Goal: Information Seeking & Learning: Learn about a topic

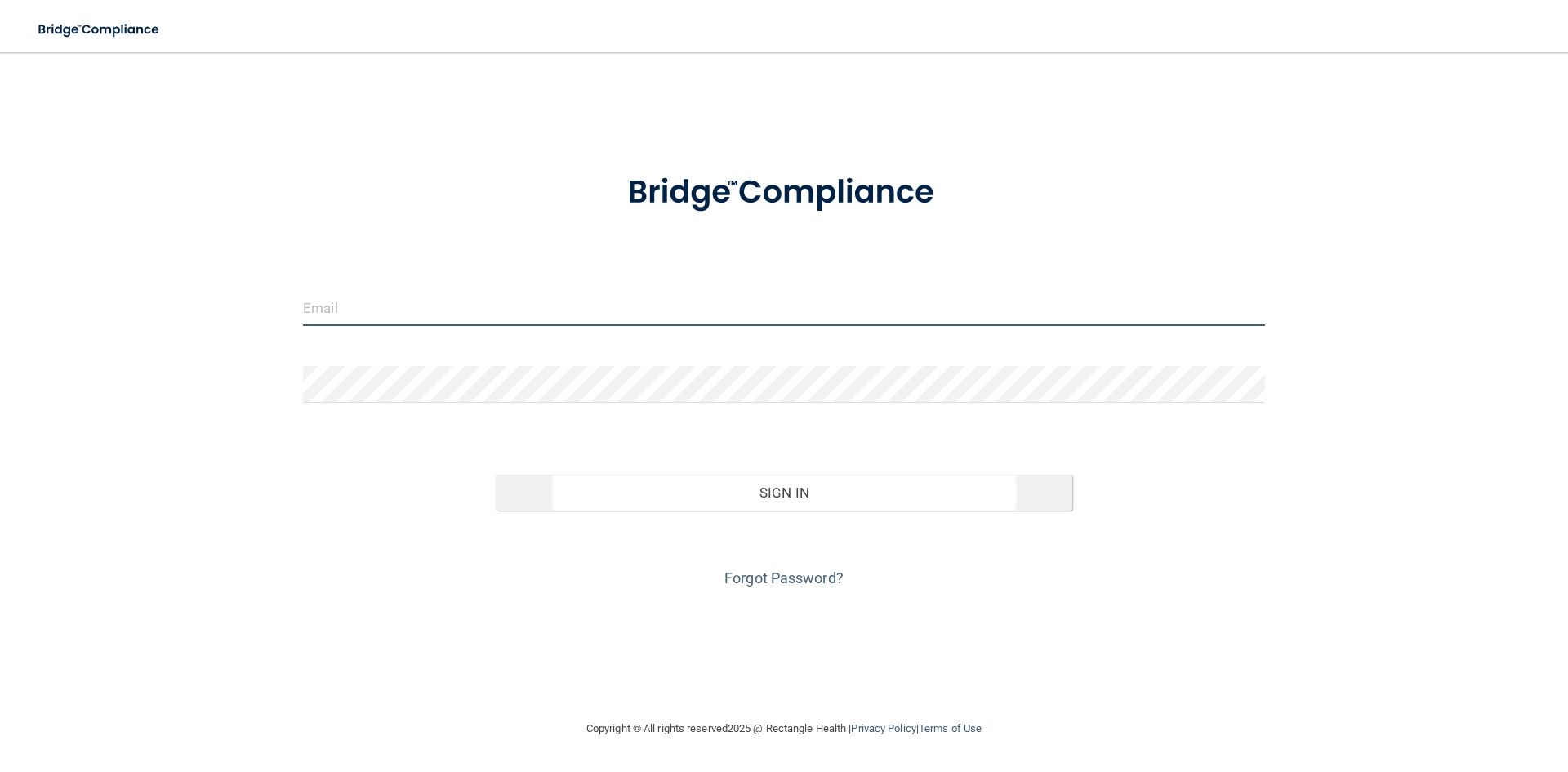
type input "[PERSON_NAME][EMAIL_ADDRESS][DOMAIN_NAME]"
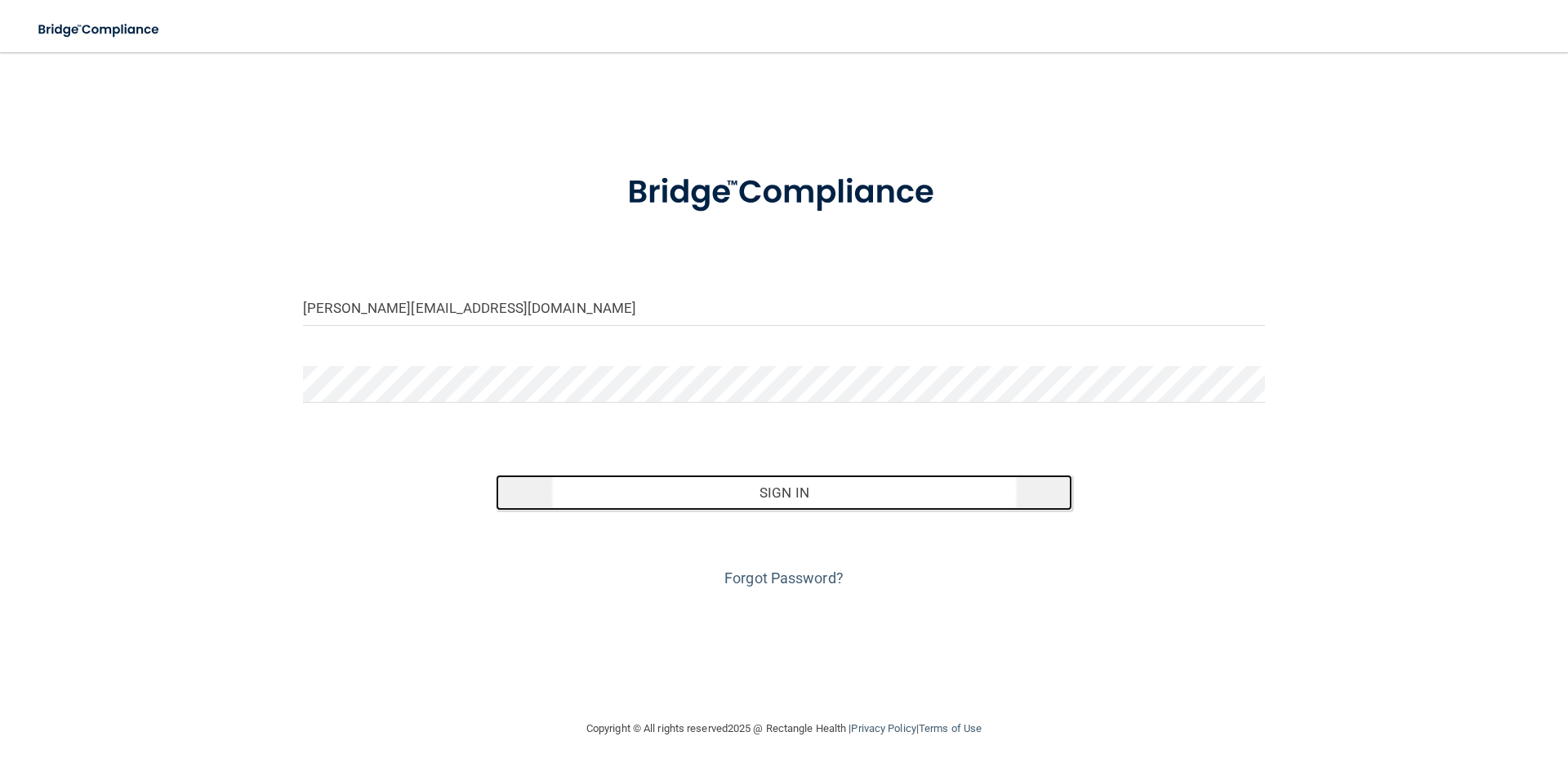
click at [792, 503] on button "Sign In" at bounding box center [784, 492] width 577 height 36
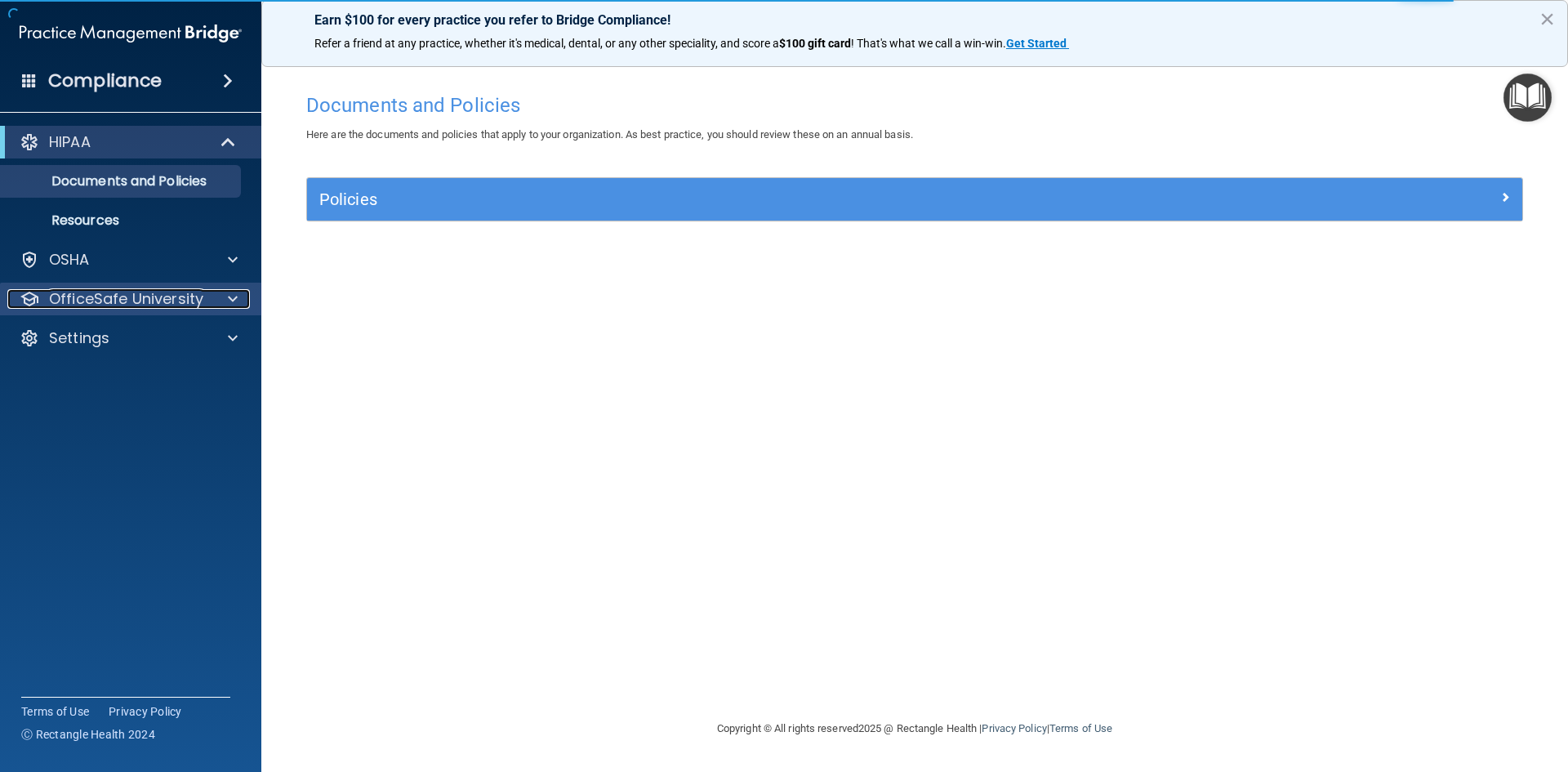
click at [142, 299] on p "OfficeSafe University" at bounding box center [126, 298] width 155 height 20
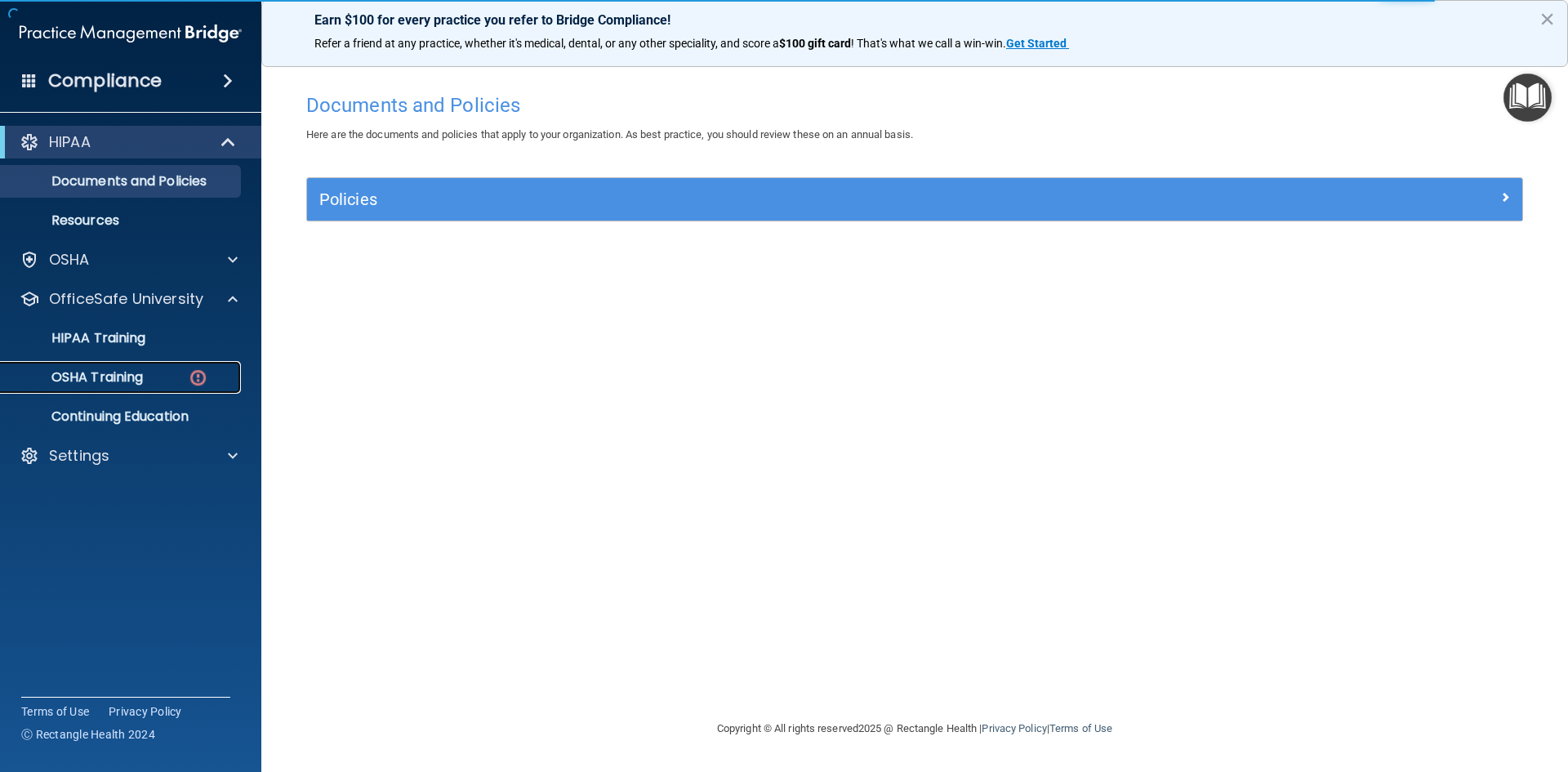
click at [123, 370] on p "OSHA Training" at bounding box center [76, 378] width 132 height 16
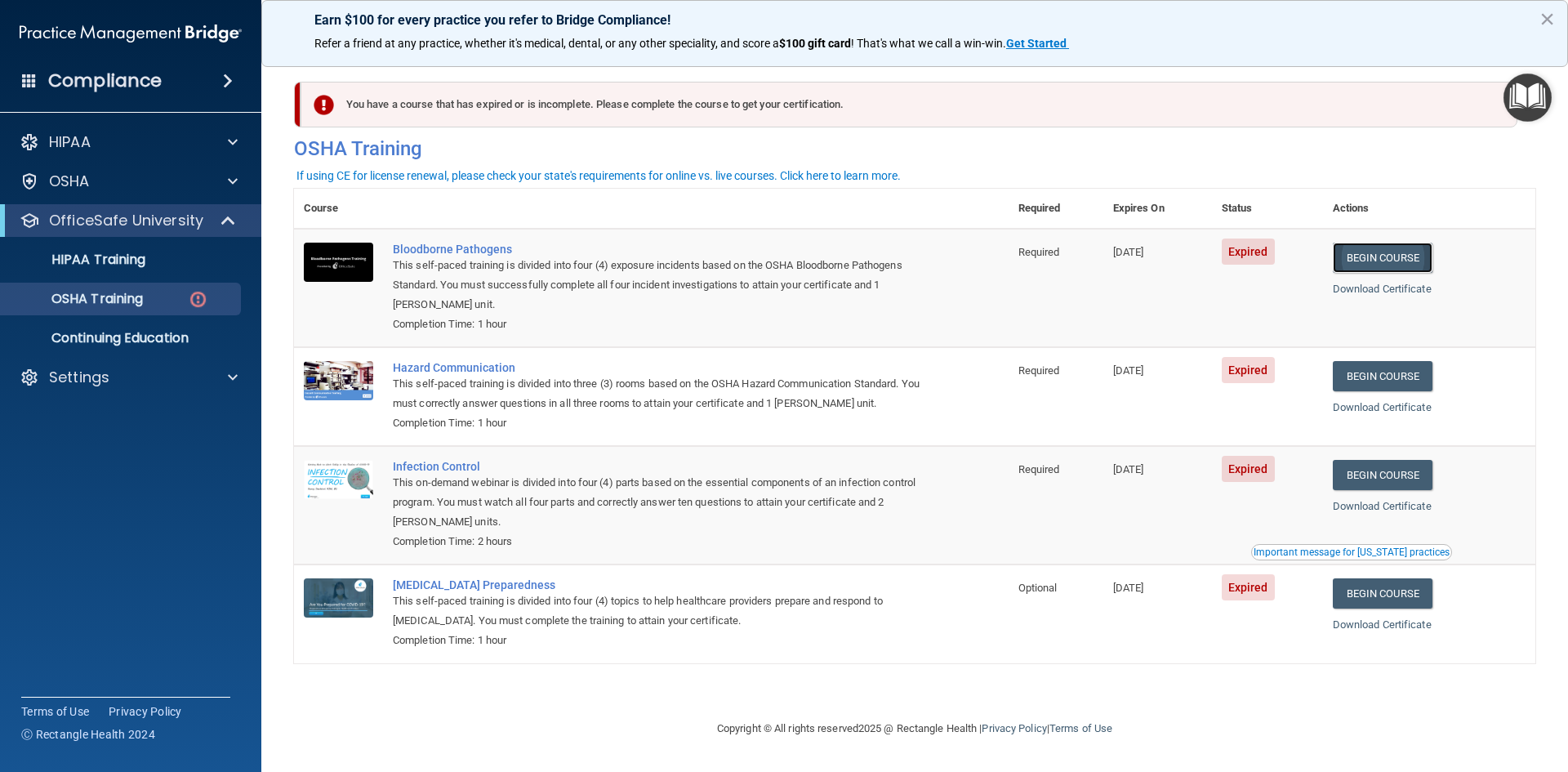
click at [1388, 257] on link "Begin Course" at bounding box center [1382, 258] width 99 height 30
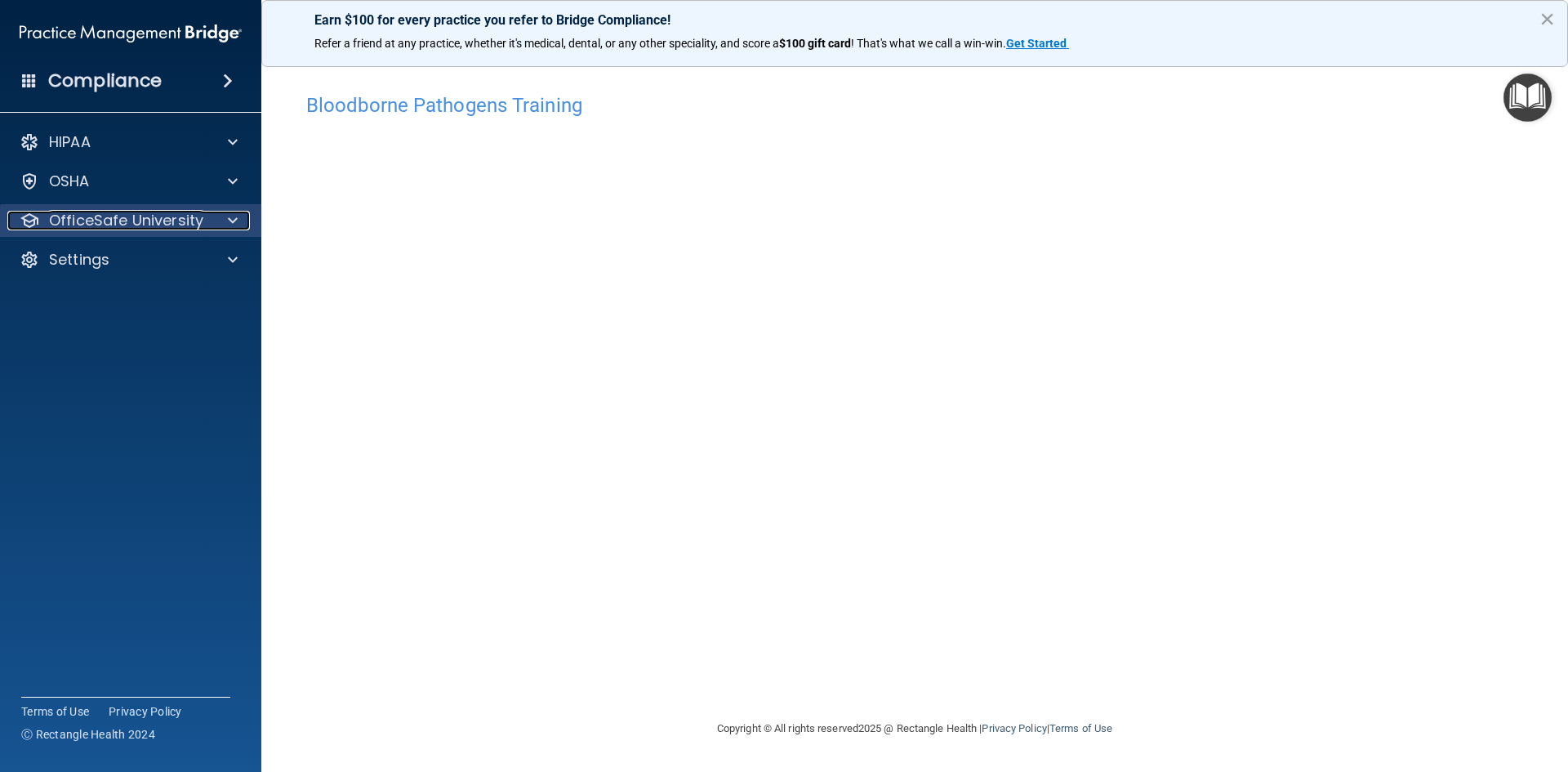
click at [237, 213] on span at bounding box center [232, 220] width 10 height 20
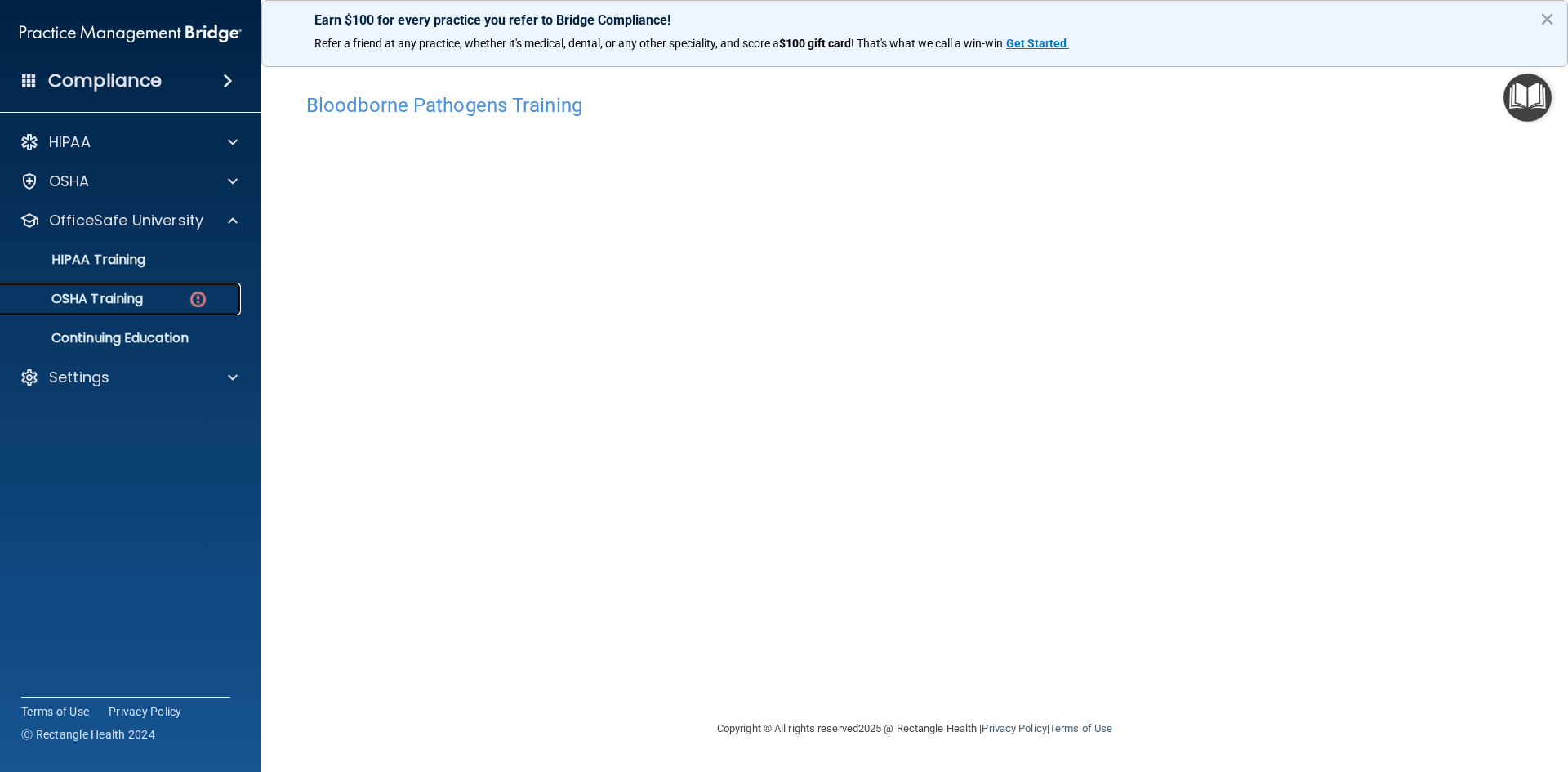
click at [155, 292] on div "OSHA Training" at bounding box center [122, 298] width 223 height 16
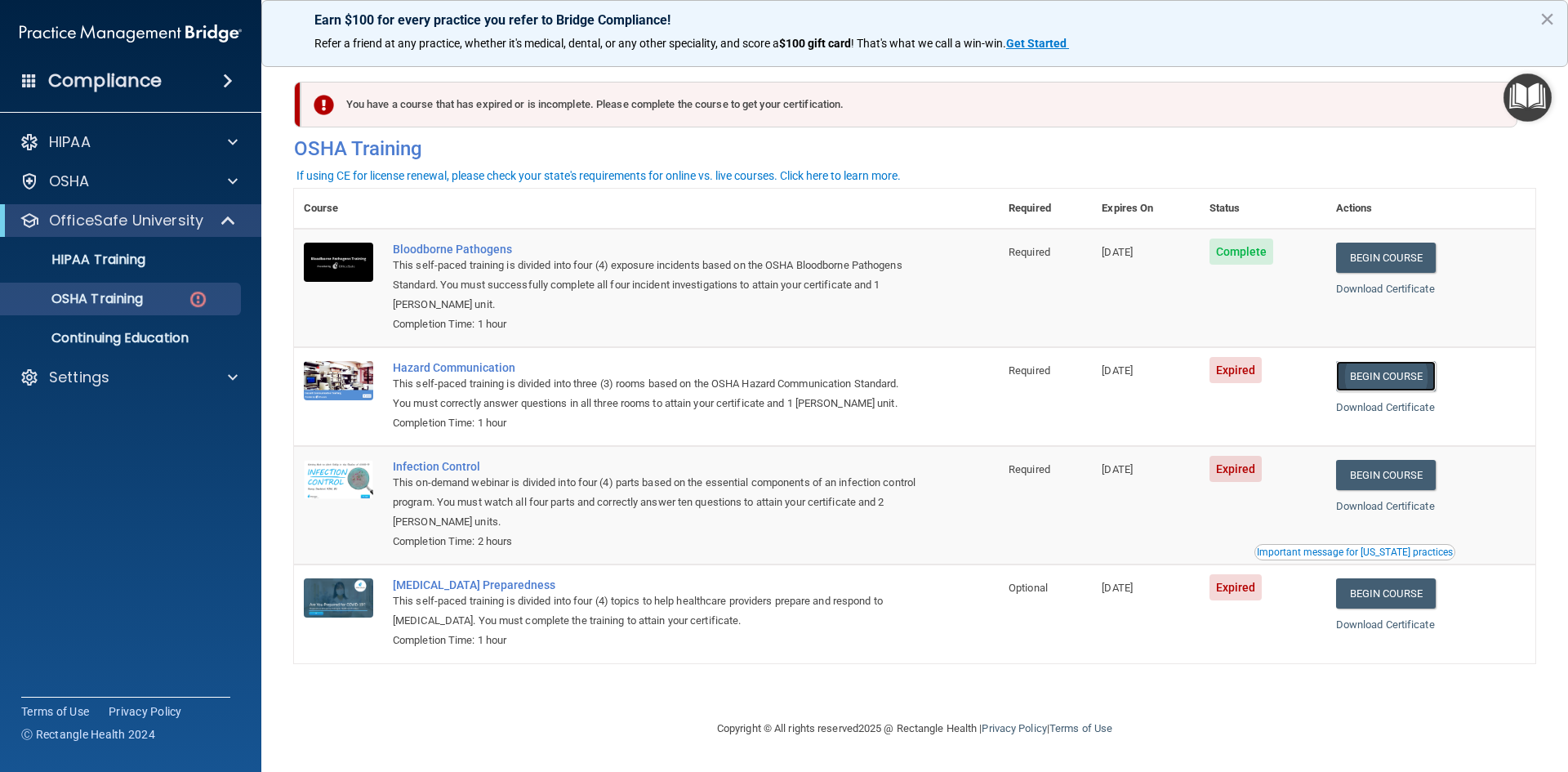
click at [1395, 375] on link "Begin Course" at bounding box center [1386, 376] width 99 height 30
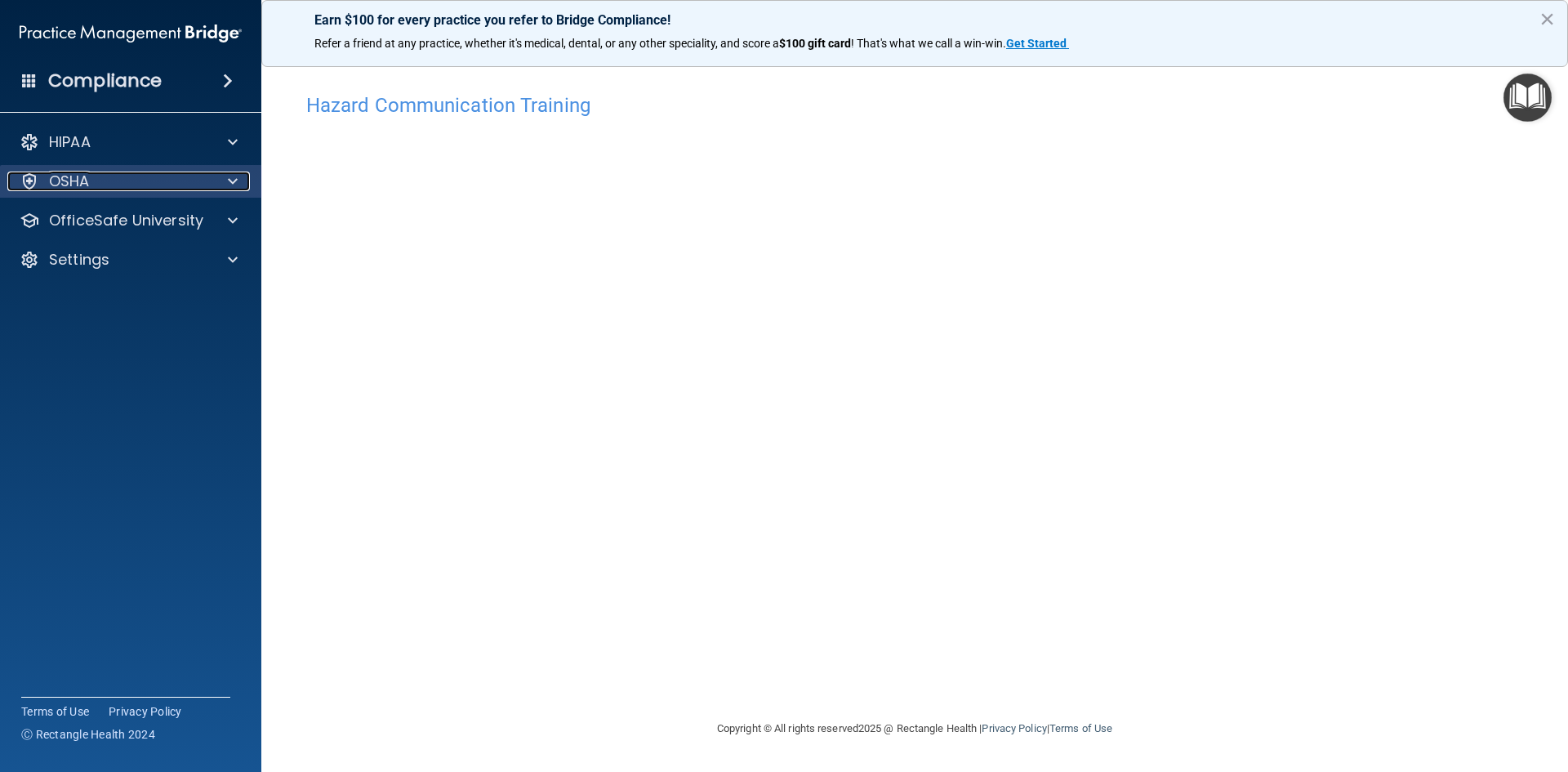
click at [136, 176] on div "OSHA" at bounding box center [108, 181] width 203 height 20
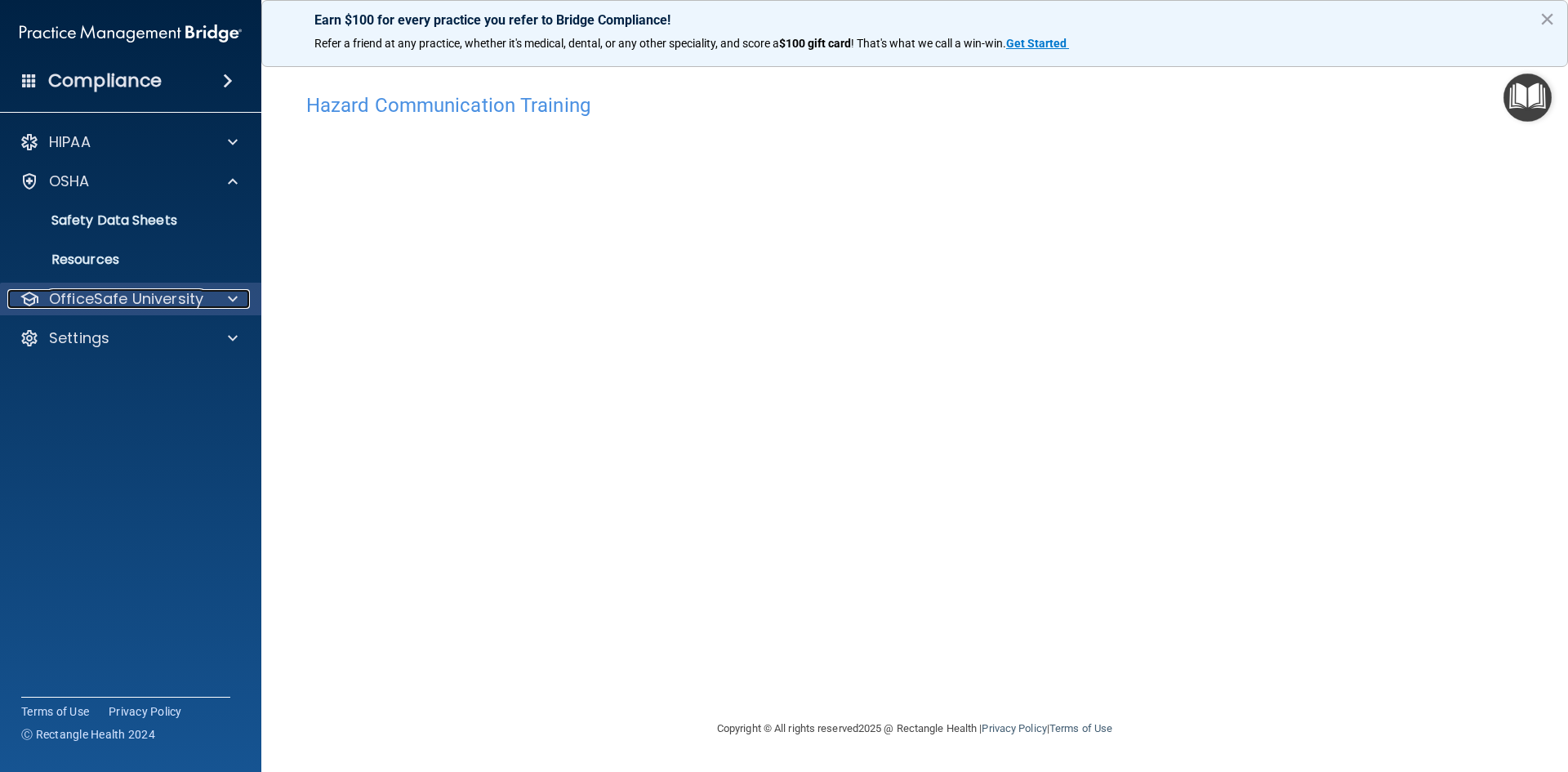
click at [126, 291] on p "OfficeSafe University" at bounding box center [126, 298] width 155 height 20
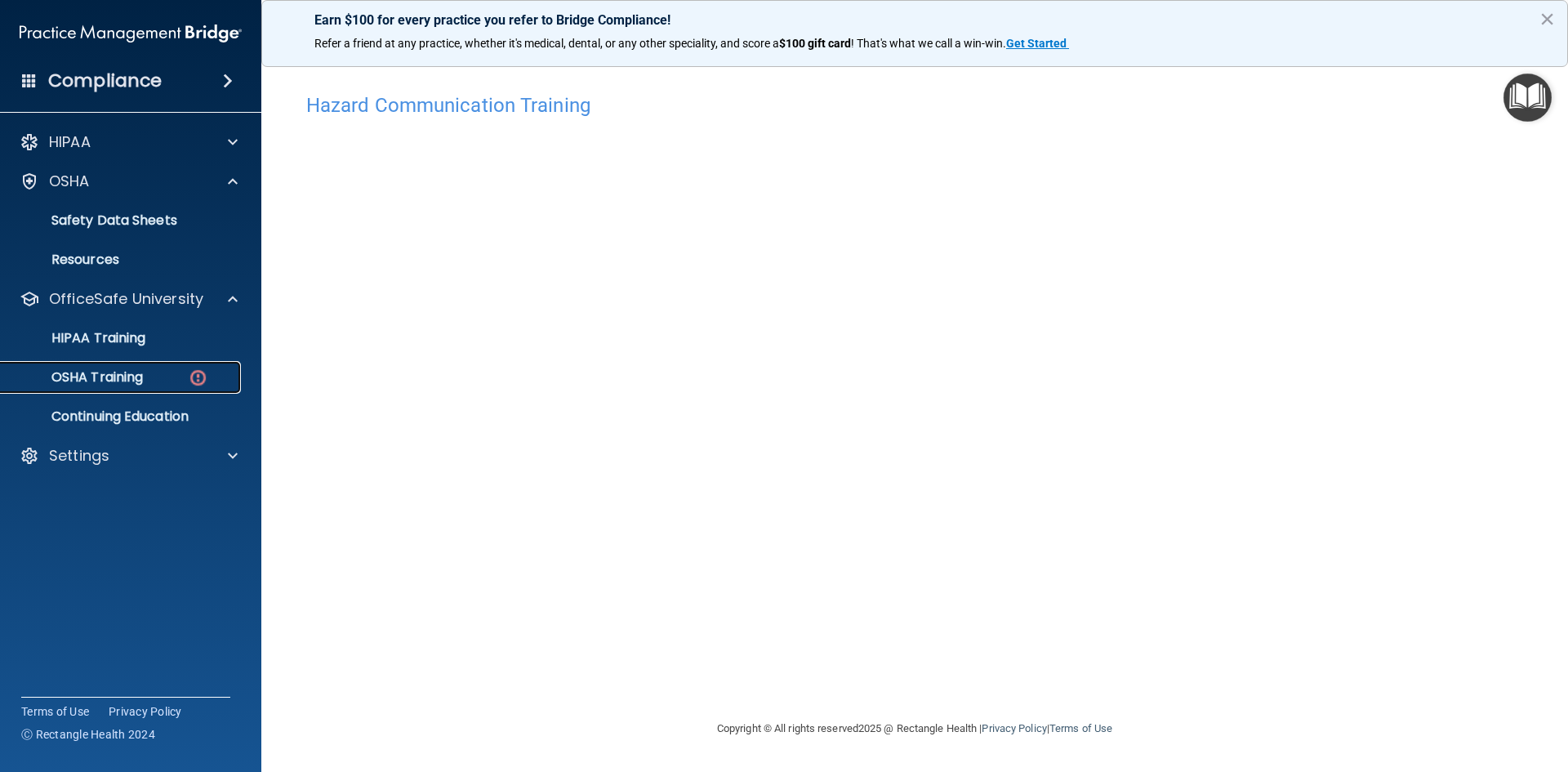
click at [134, 381] on p "OSHA Training" at bounding box center [76, 378] width 132 height 16
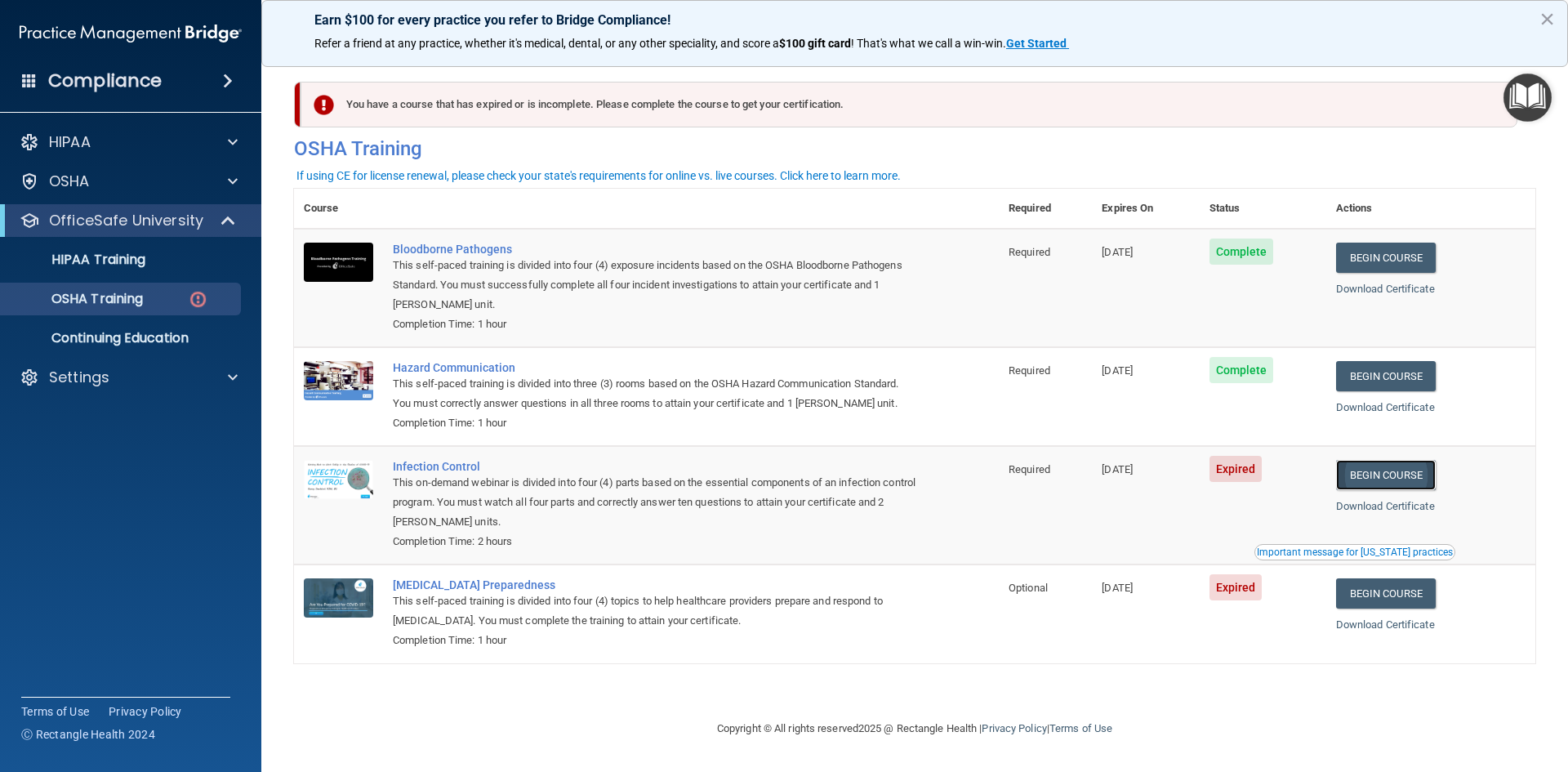
click at [1391, 474] on link "Begin Course" at bounding box center [1386, 475] width 99 height 30
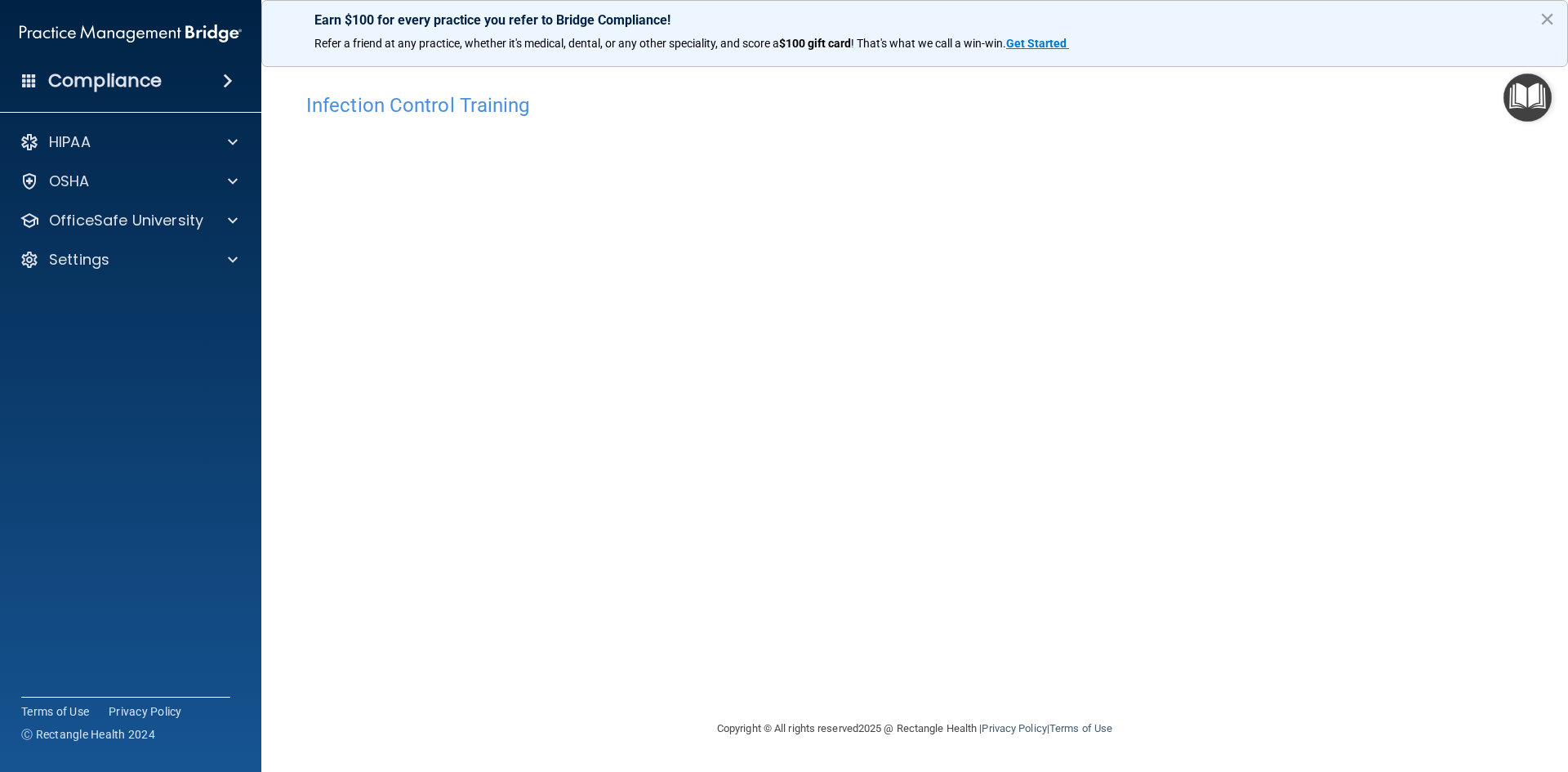
click at [176, 201] on div "HIPAA Documents and Policies Report an Incident Business Associates Emergency P…" at bounding box center [131, 203] width 262 height 170
click at [175, 224] on p "OfficeSafe University" at bounding box center [126, 220] width 155 height 20
click at [140, 301] on p "OSHA Training" at bounding box center [76, 298] width 132 height 16
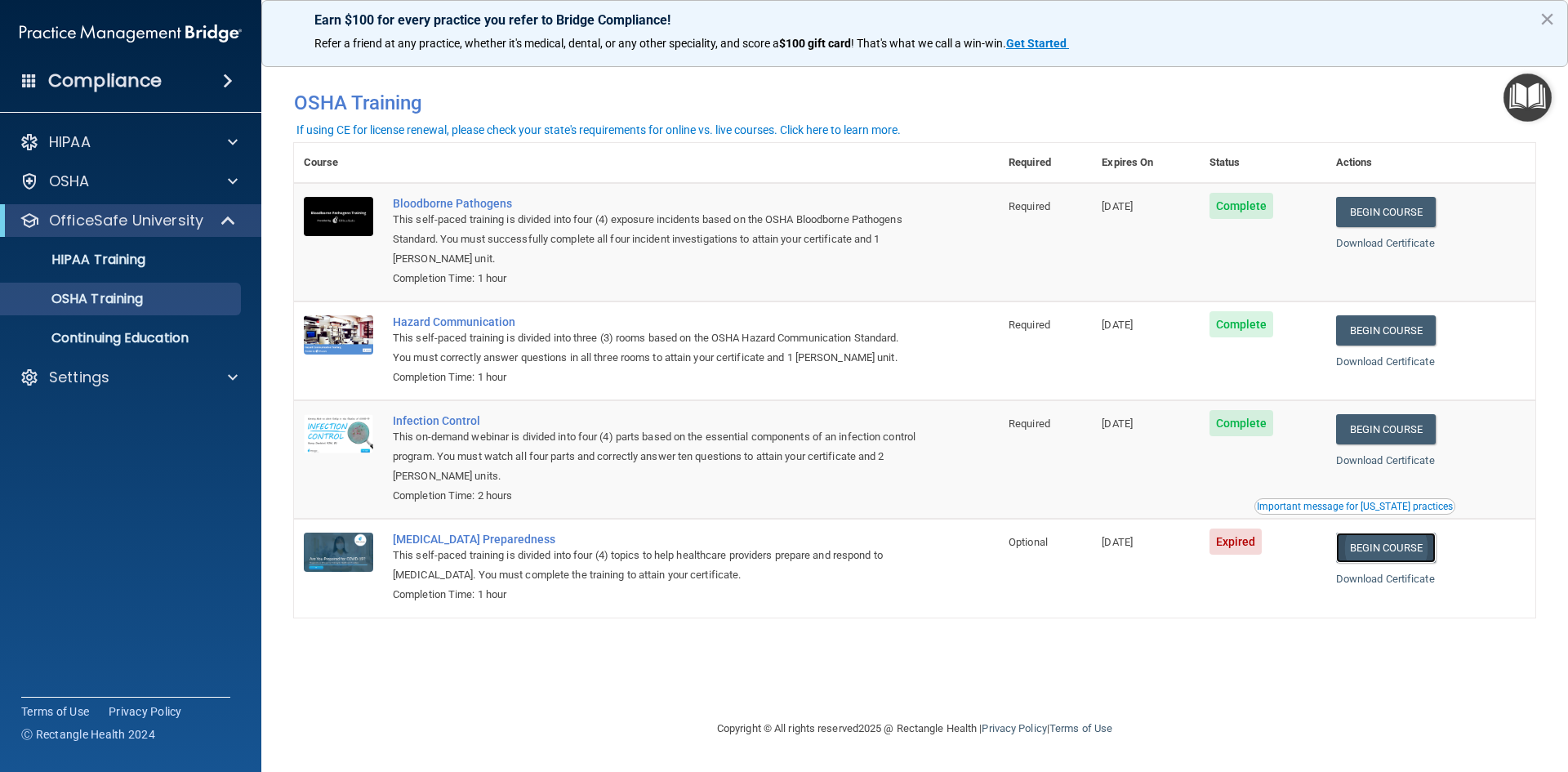
click at [1403, 552] on link "Begin Course" at bounding box center [1386, 547] width 99 height 30
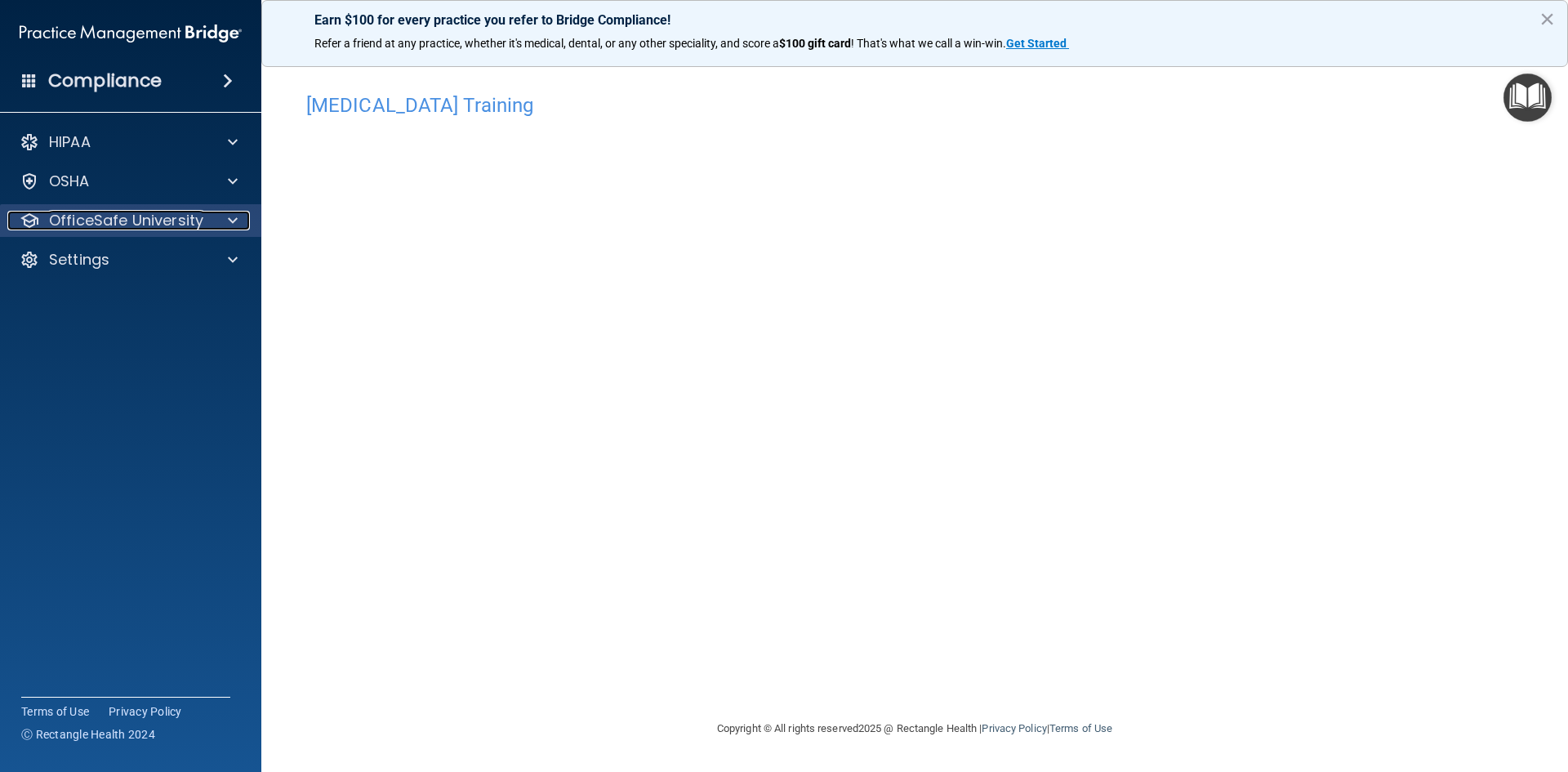
click at [116, 217] on p "OfficeSafe University" at bounding box center [126, 220] width 155 height 20
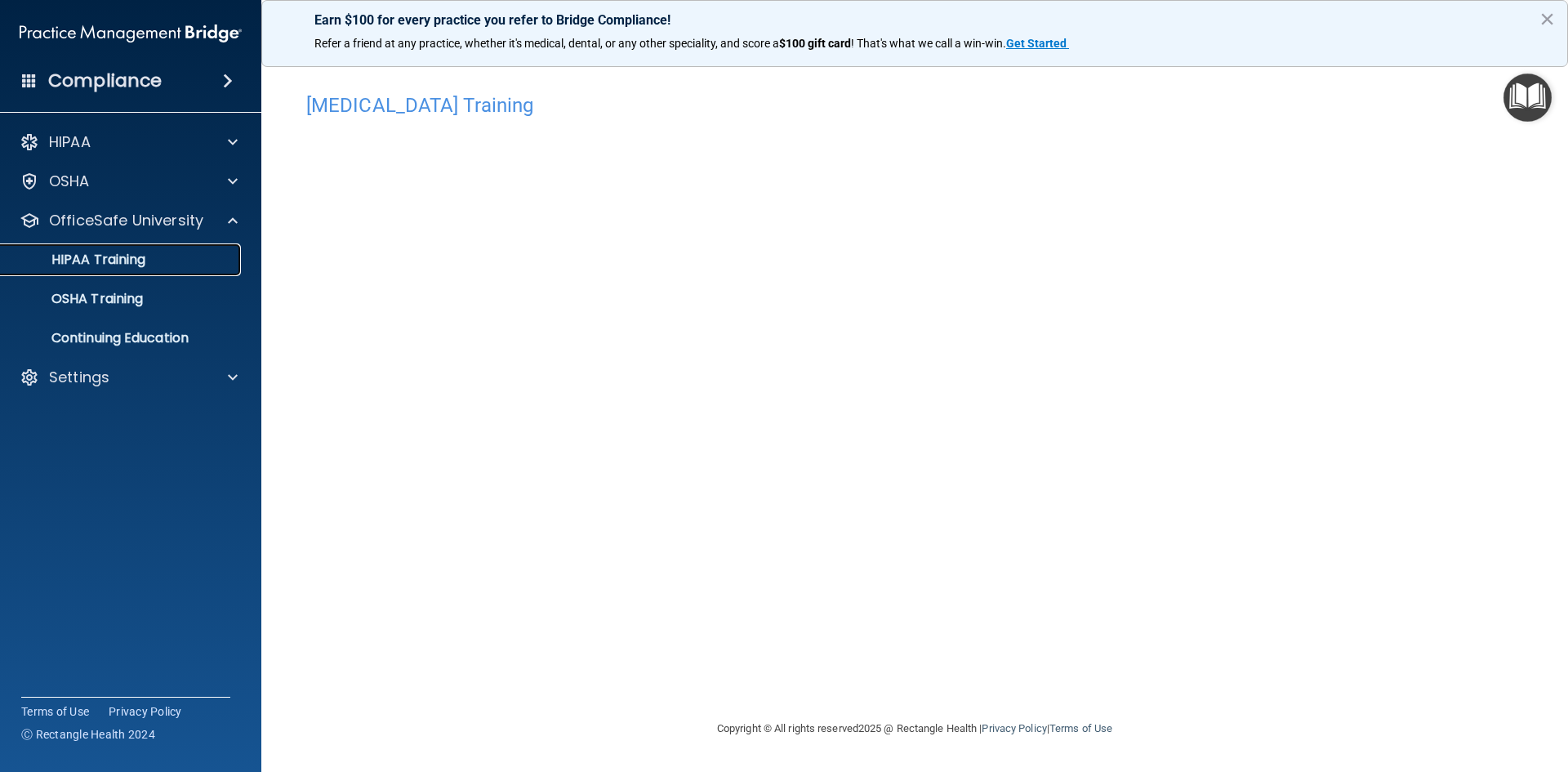
click at [133, 259] on p "HIPAA Training" at bounding box center [78, 259] width 135 height 16
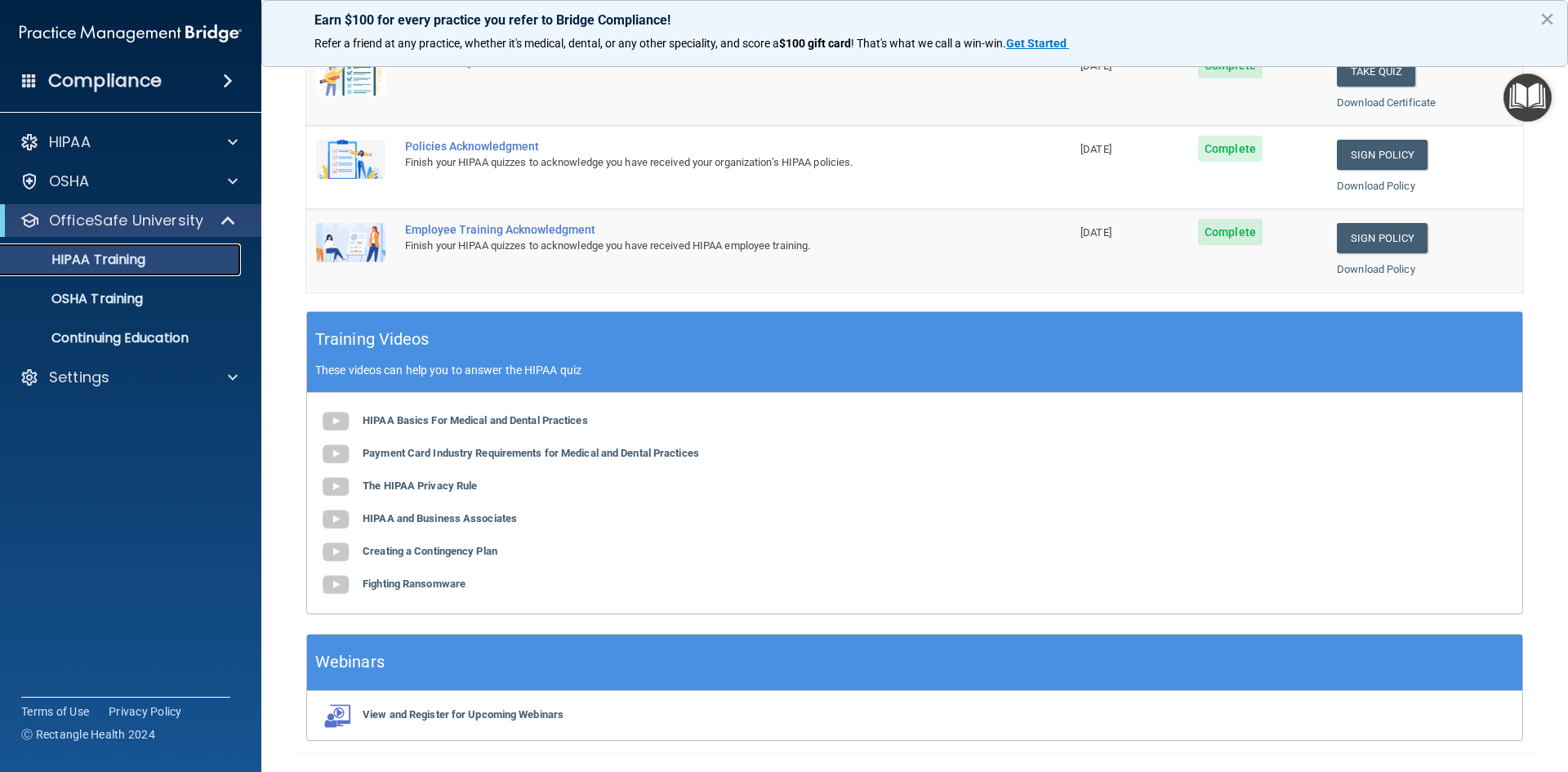
scroll to position [458, 0]
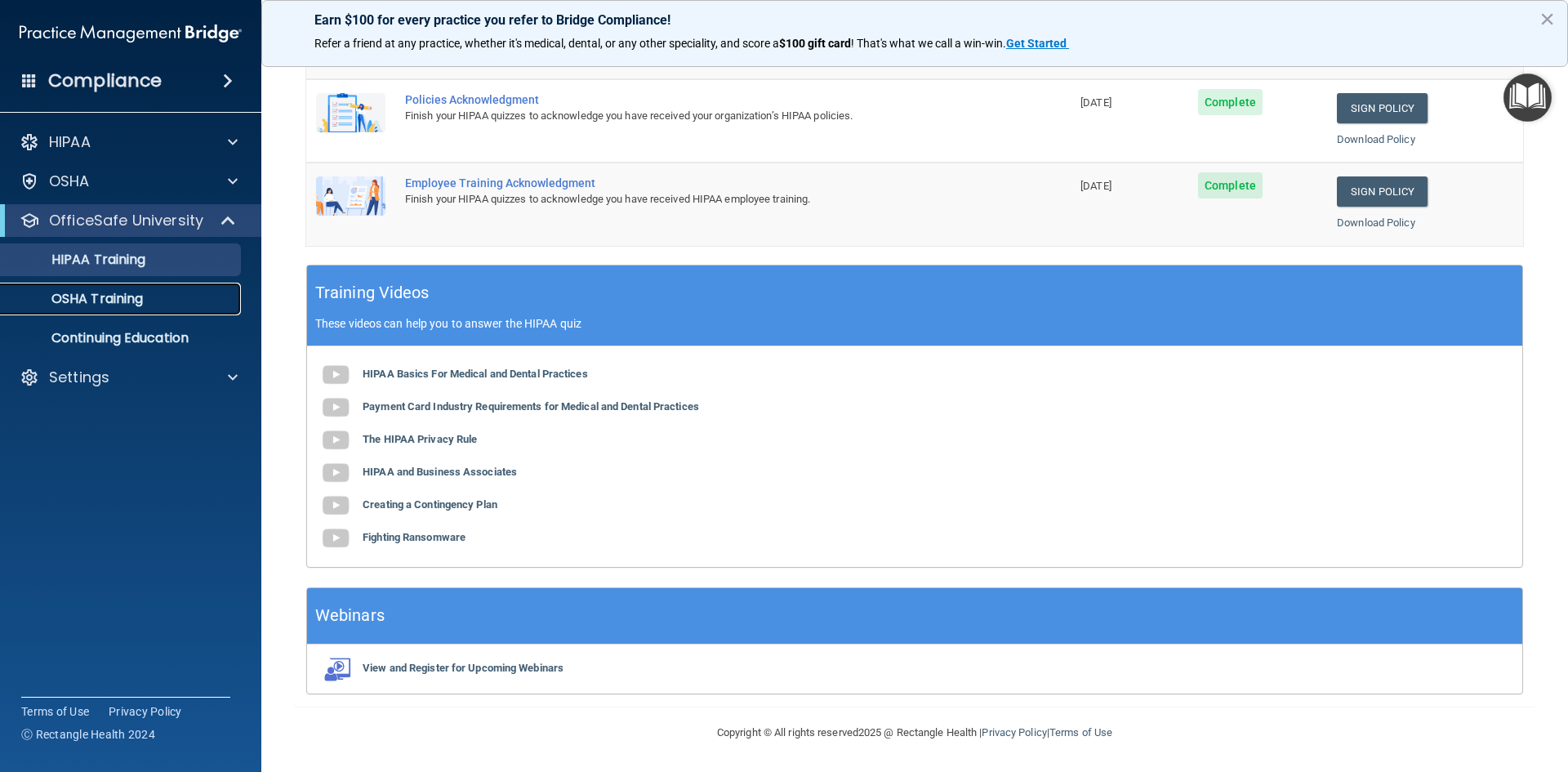
click at [96, 300] on p "OSHA Training" at bounding box center [76, 298] width 132 height 16
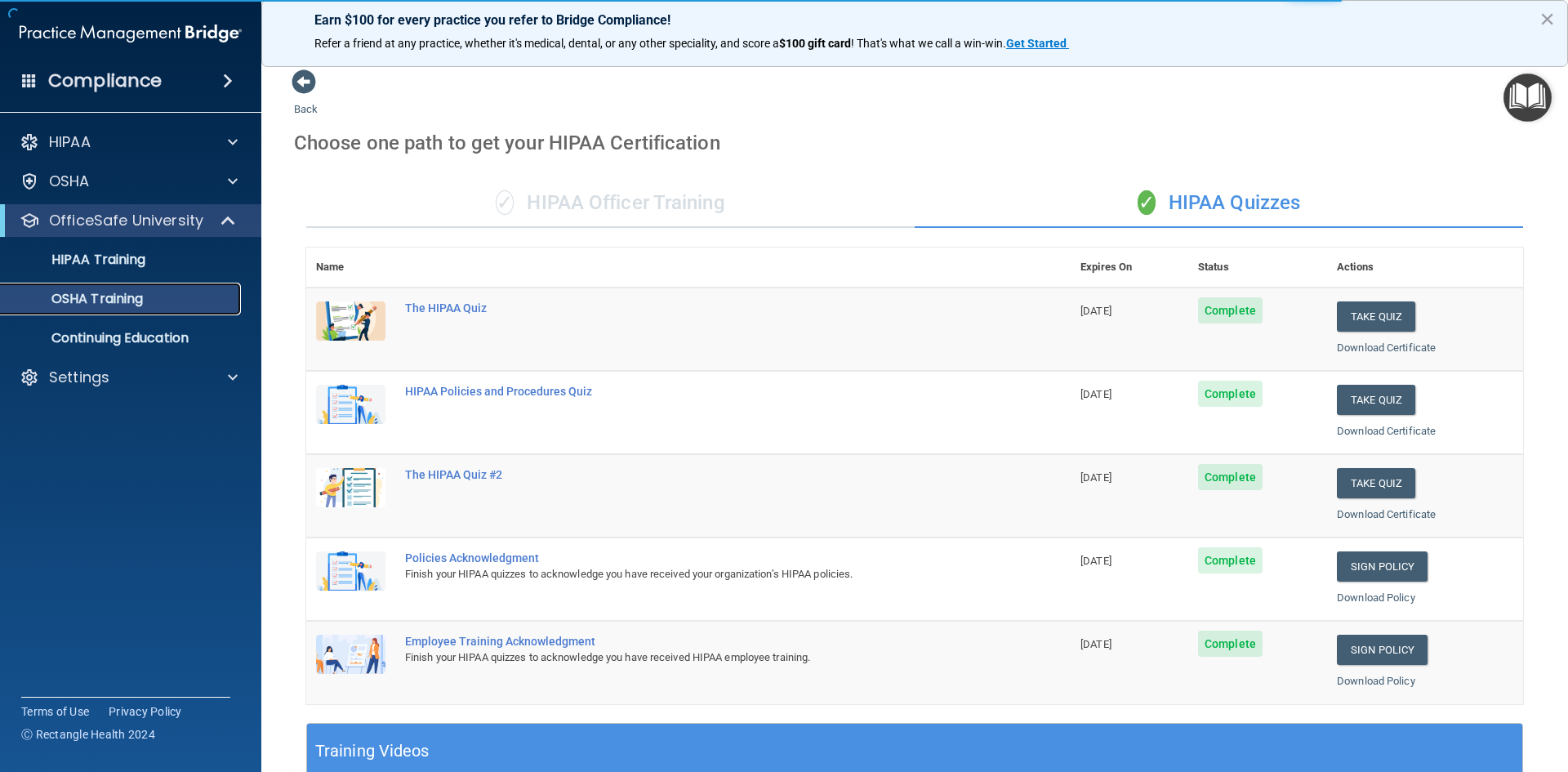
click at [89, 298] on p "OSHA Training" at bounding box center [76, 298] width 132 height 16
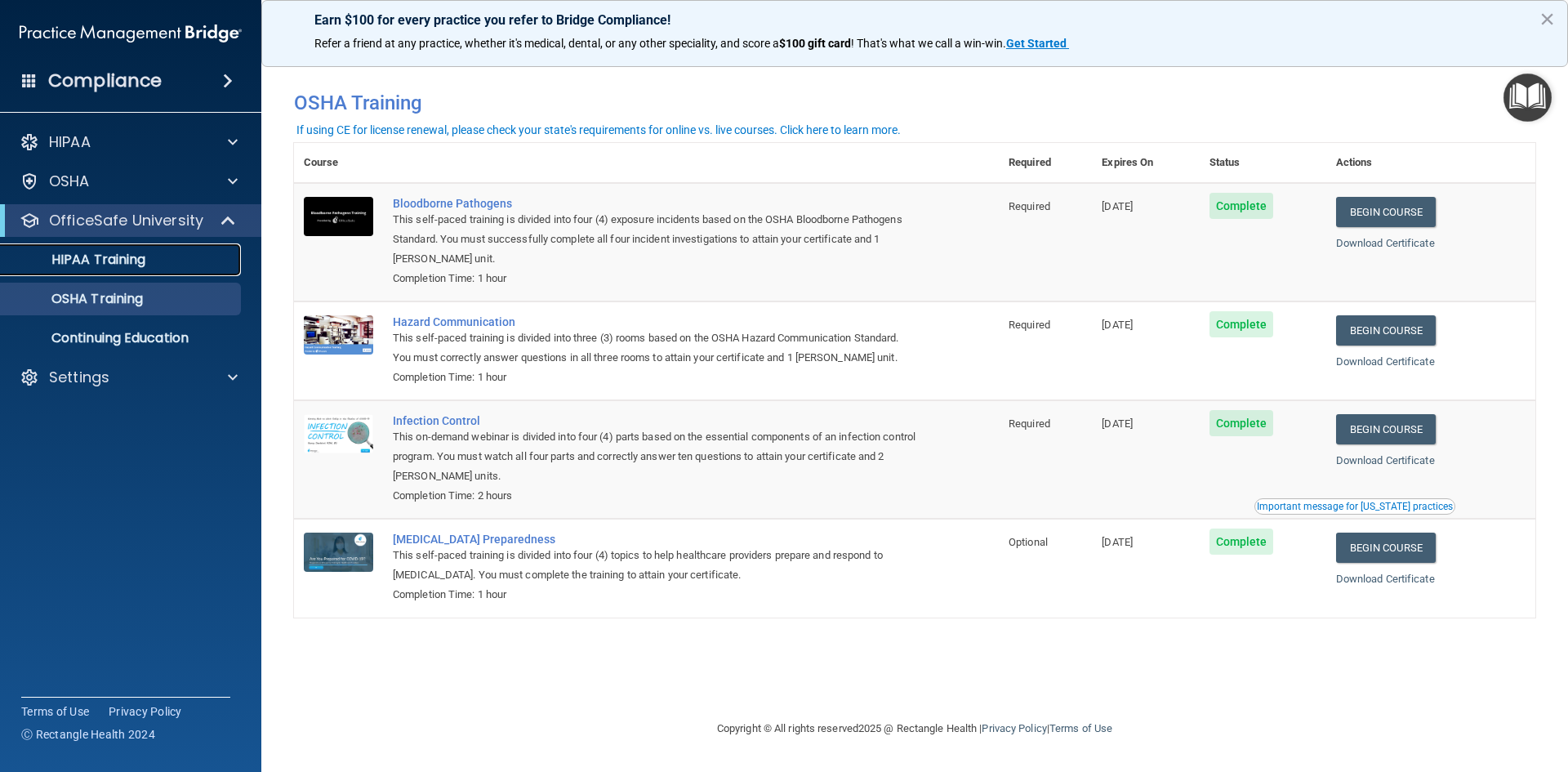
click at [94, 261] on p "HIPAA Training" at bounding box center [78, 259] width 135 height 16
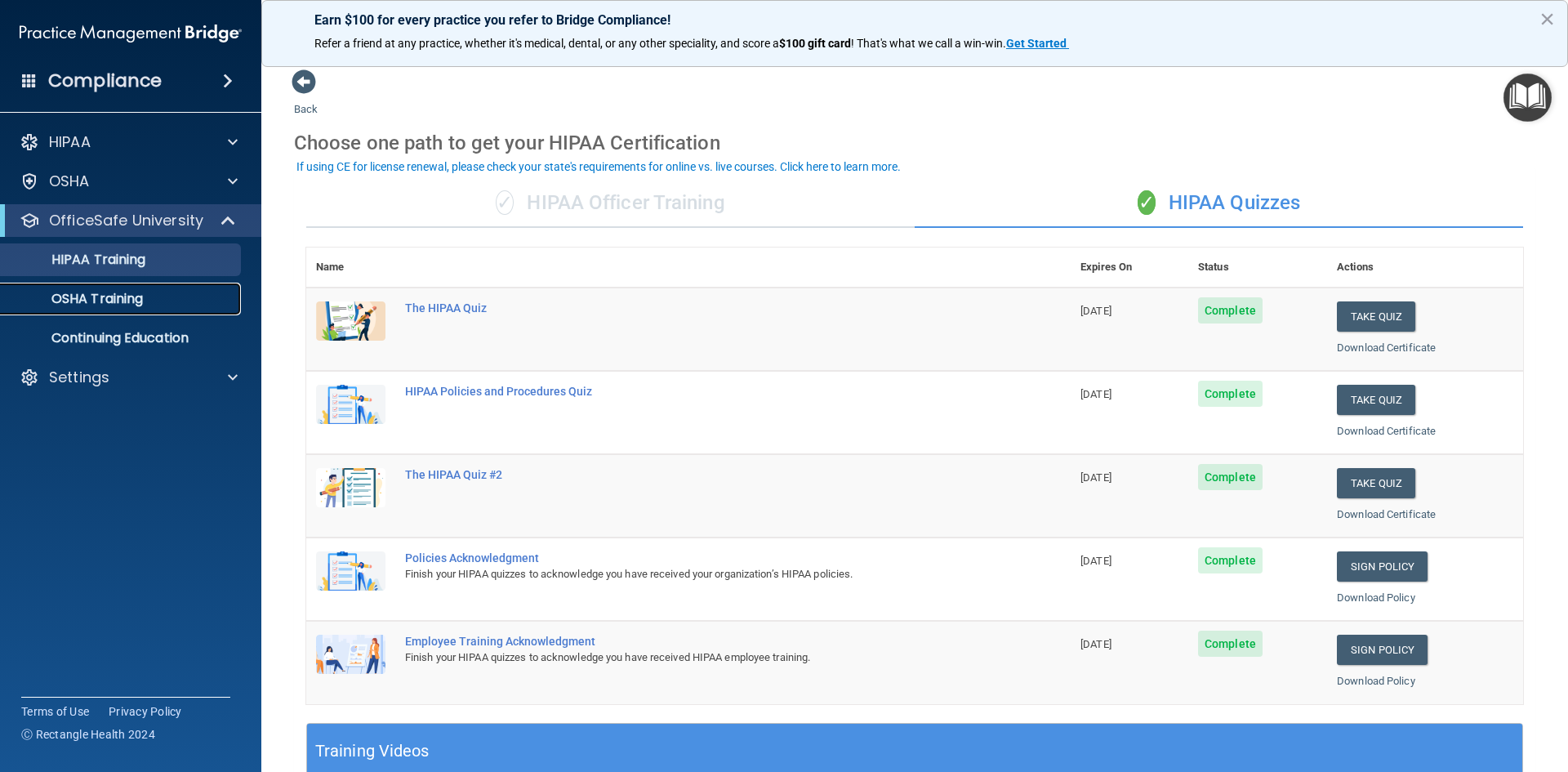
click at [83, 298] on p "OSHA Training" at bounding box center [76, 298] width 132 height 16
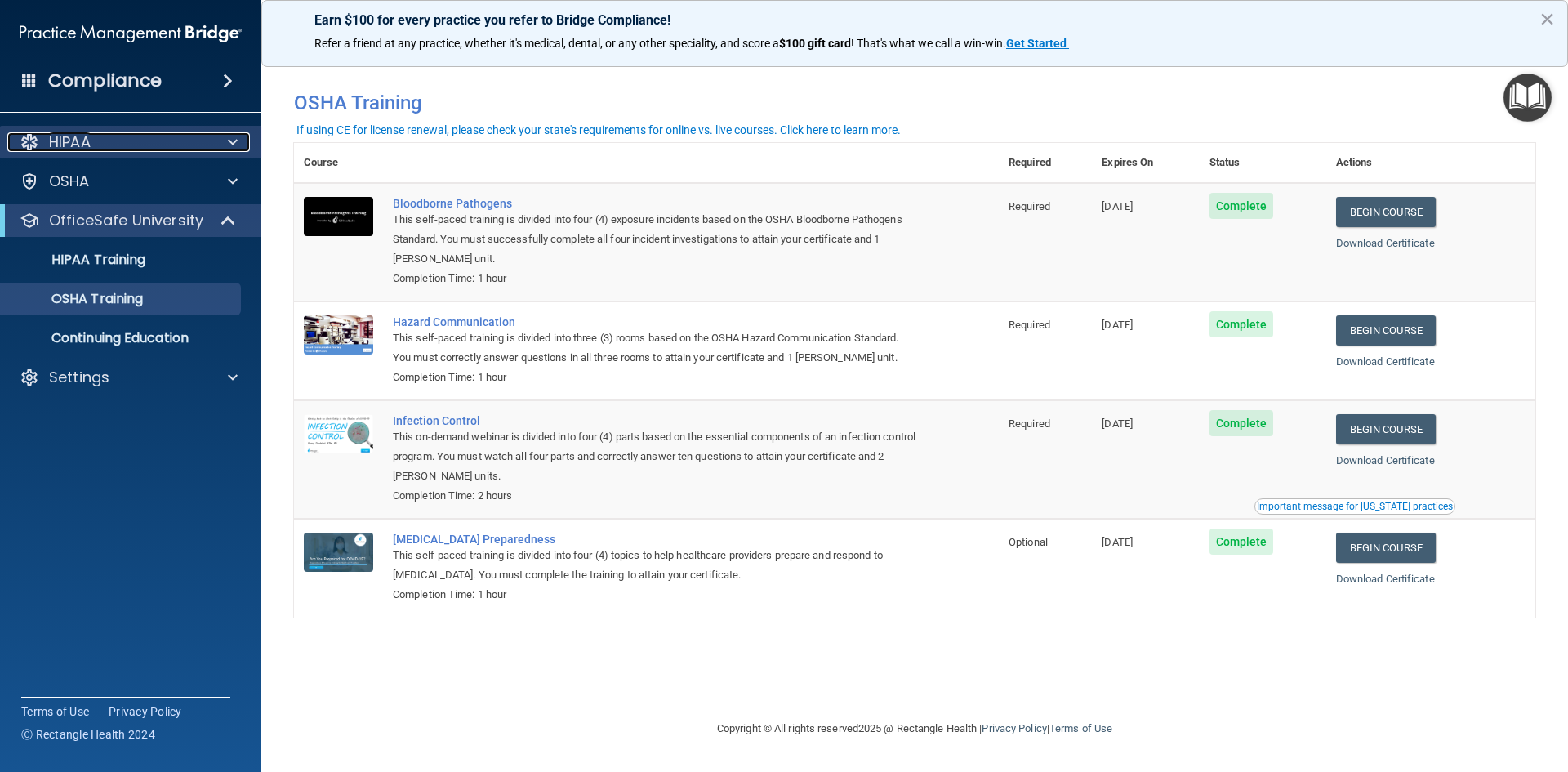
click at [204, 137] on div "HIPAA" at bounding box center [108, 142] width 203 height 20
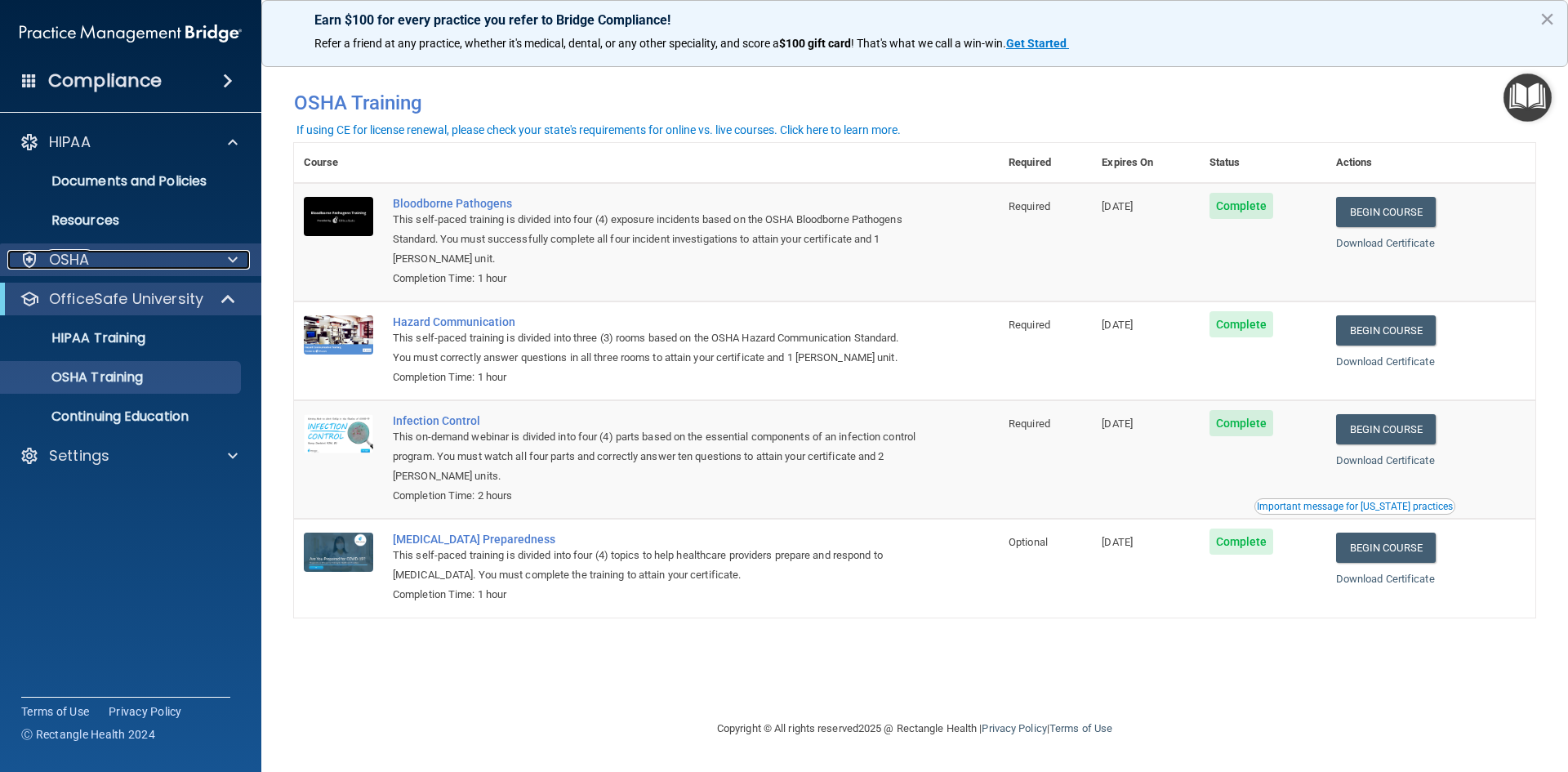
click at [104, 251] on div "OSHA" at bounding box center [108, 259] width 203 height 20
